Goal: Find specific page/section: Find specific page/section

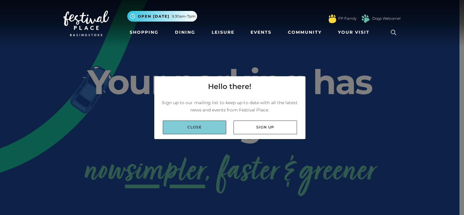
click at [203, 129] on link "Close" at bounding box center [194, 128] width 63 height 14
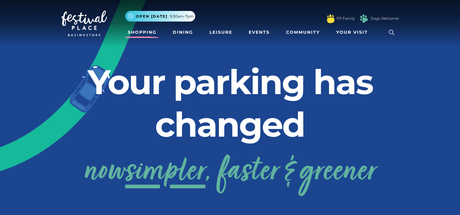
click at [149, 32] on link "Shopping" at bounding box center [142, 32] width 34 height 11
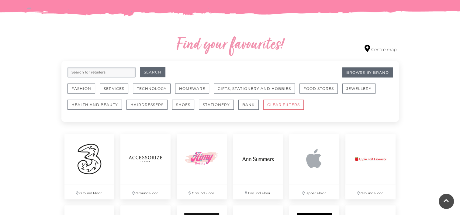
scroll to position [329, 0]
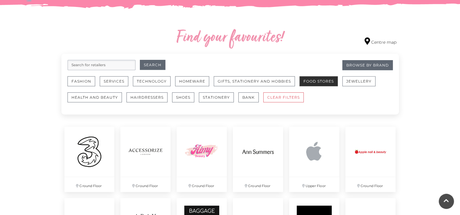
click at [309, 79] on button "Food Stores" at bounding box center [318, 81] width 38 height 10
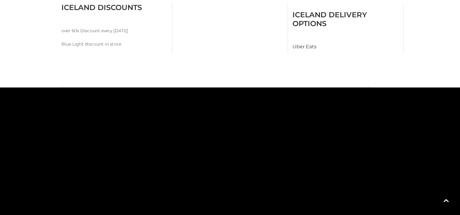
scroll to position [410, 0]
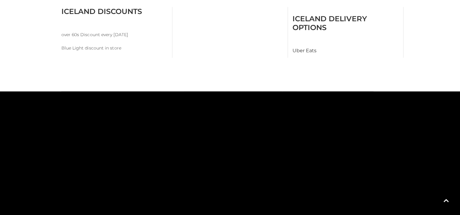
click at [365, 147] on tspan "TO UPPER LEVEL" at bounding box center [365, 147] width 0 height 0
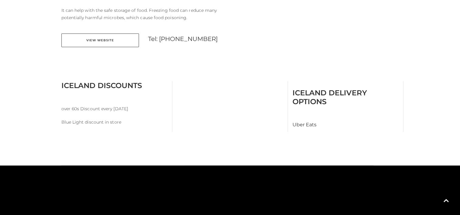
scroll to position [242, 0]
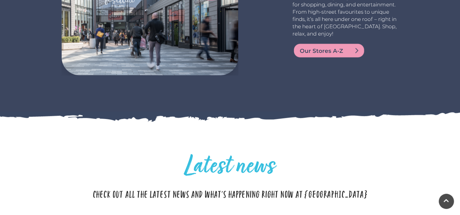
scroll to position [1163, 0]
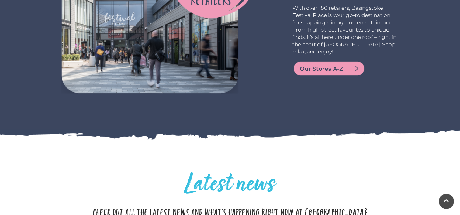
click at [344, 65] on span "Our Stores A-Z" at bounding box center [336, 69] width 73 height 9
